Goal: Check status

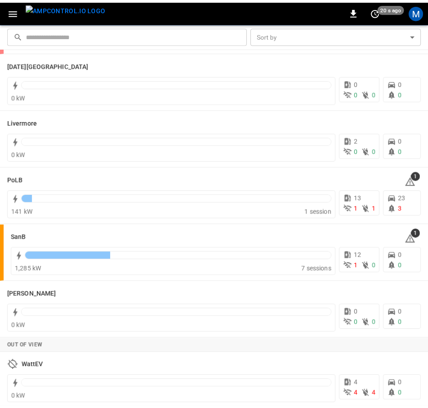
scroll to position [182, 0]
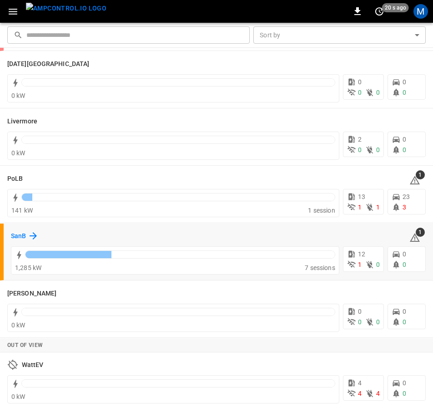
click at [20, 237] on h6 "SanB" at bounding box center [18, 236] width 15 height 10
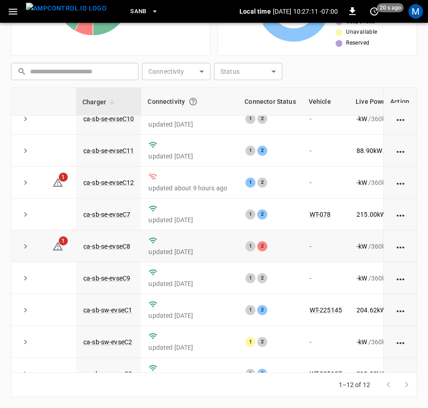
scroll to position [0, 0]
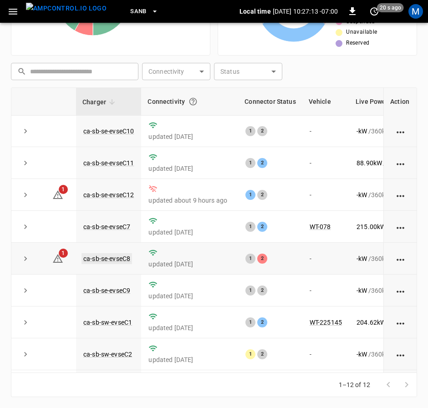
click at [121, 258] on link "ca-sb-se-evseC8" at bounding box center [106, 258] width 50 height 11
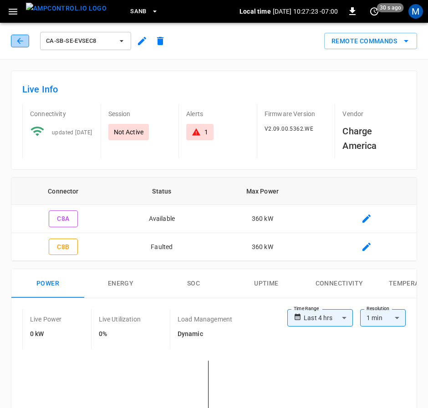
click at [23, 43] on icon "button" at bounding box center [19, 40] width 9 height 9
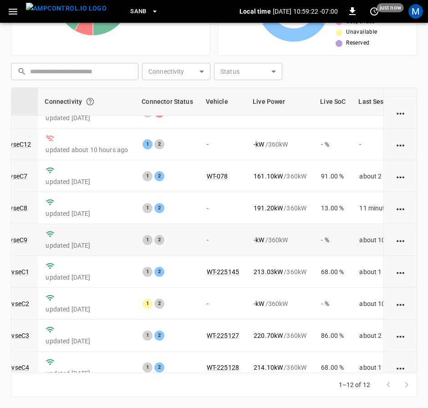
scroll to position [0, 103]
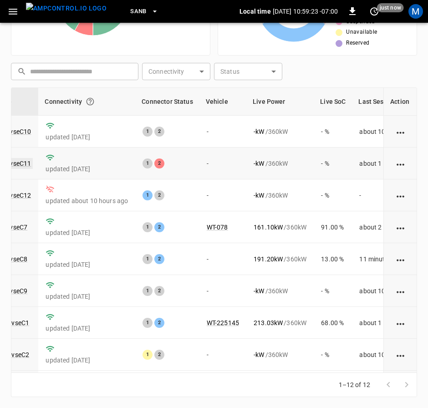
click at [30, 161] on link "ca-sb-se-evseC11" at bounding box center [6, 163] width 54 height 11
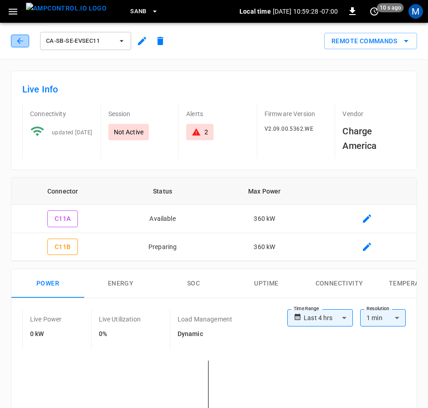
click at [19, 45] on icon "button" at bounding box center [19, 40] width 9 height 9
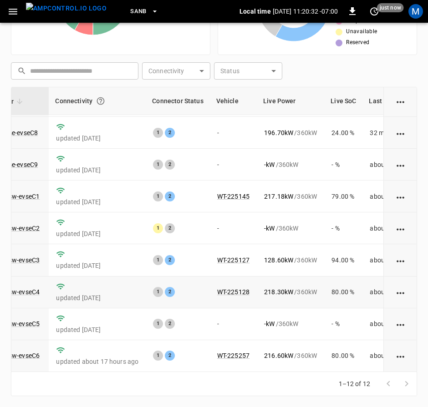
scroll to position [0, 92]
